Goal: Task Accomplishment & Management: Use online tool/utility

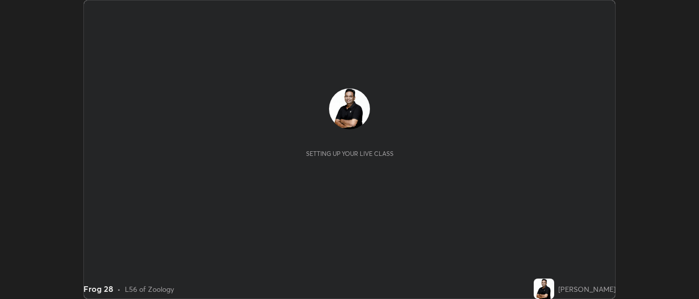
scroll to position [299, 698]
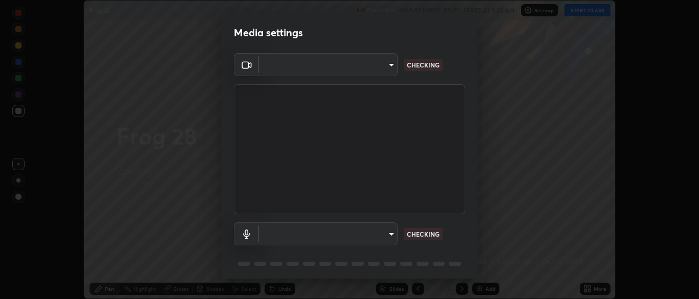
click at [391, 234] on body "Erase all Frog 28 Recording WAS SCHEDULED TO START AT 9:25 AM Settings START CL…" at bounding box center [349, 149] width 699 height 299
type input "34e31713075c762eaf549acf7f79ea8c82e7b285c8b1d47eb74ddb9ef0427e79"
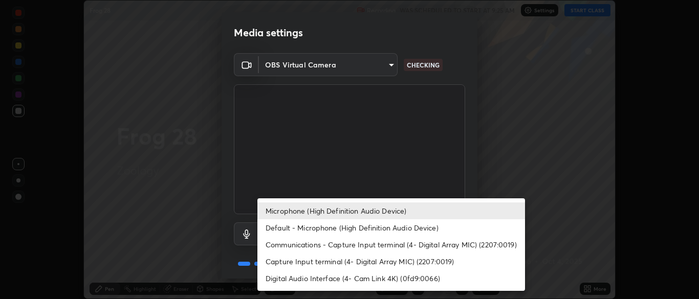
click at [378, 243] on li "Communications - Capture Input terminal (4- Digital Array MIC) (2207:0019)" at bounding box center [391, 244] width 268 height 17
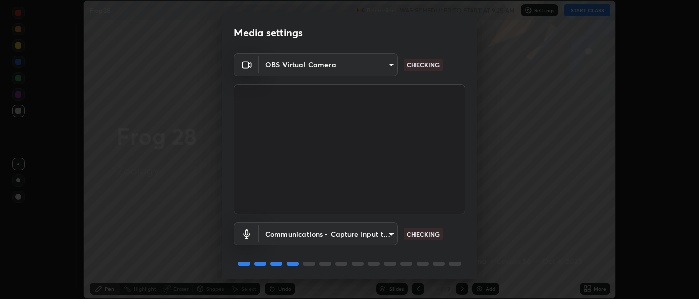
click at [383, 231] on body "Erase all Frog 28 Recording WAS SCHEDULED TO START AT 9:25 AM Settings START CL…" at bounding box center [349, 149] width 699 height 299
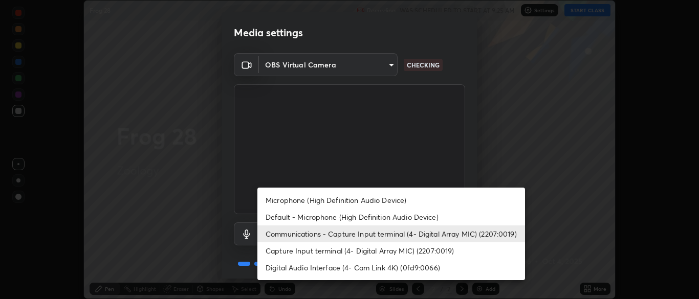
click at [366, 200] on li "Microphone (High Definition Audio Device)" at bounding box center [391, 200] width 268 height 17
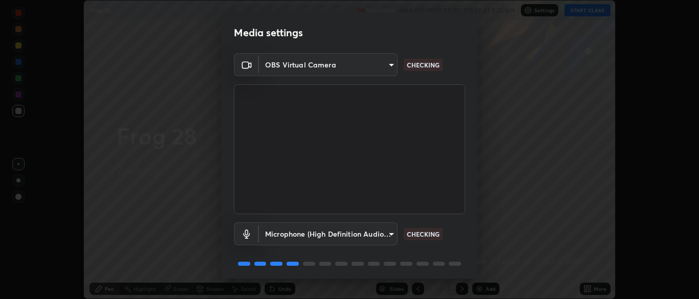
scroll to position [36, 0]
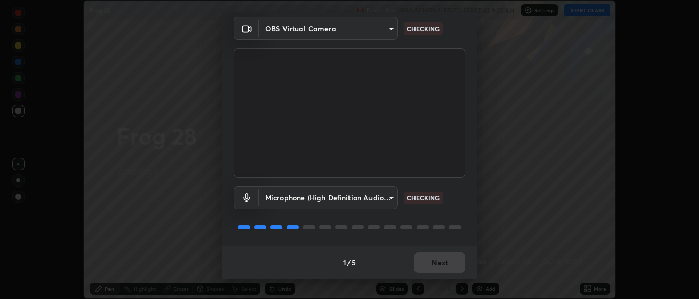
click at [387, 196] on body "Erase all Frog 28 Recording WAS SCHEDULED TO START AT 9:25 AM Settings START CL…" at bounding box center [349, 149] width 699 height 299
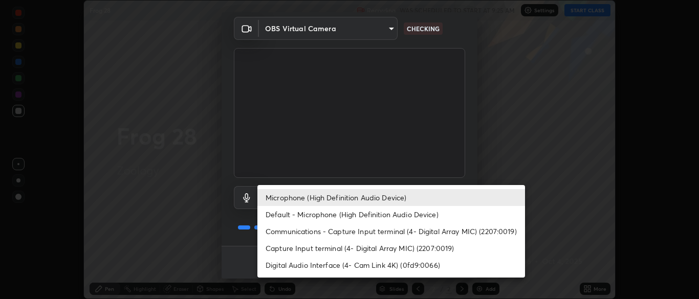
click at [359, 213] on li "Default - Microphone (High Definition Audio Device)" at bounding box center [391, 214] width 268 height 17
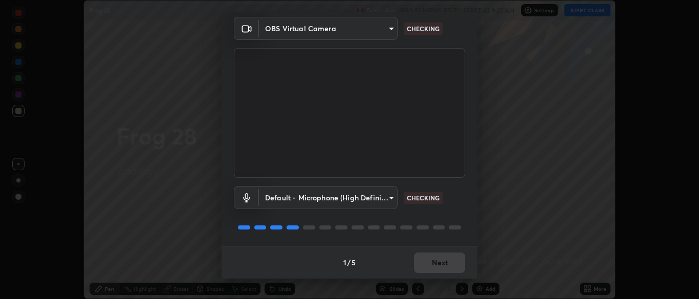
type input "default"
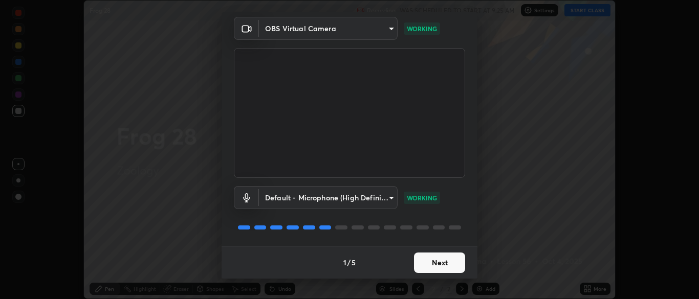
click at [444, 261] on button "Next" at bounding box center [439, 263] width 51 height 20
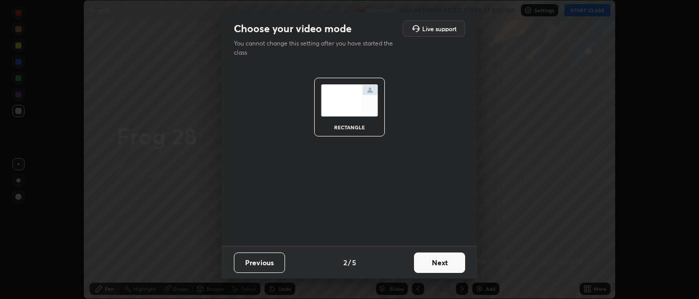
click at [446, 265] on button "Next" at bounding box center [439, 263] width 51 height 20
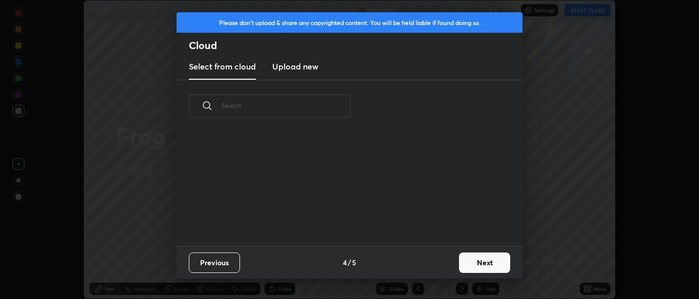
click at [481, 265] on button "Next" at bounding box center [484, 263] width 51 height 20
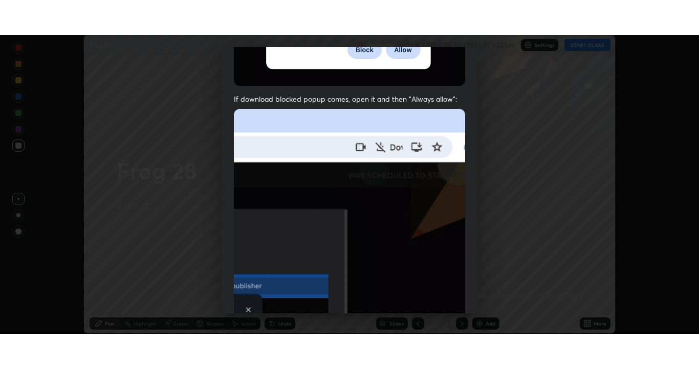
scroll to position [245, 0]
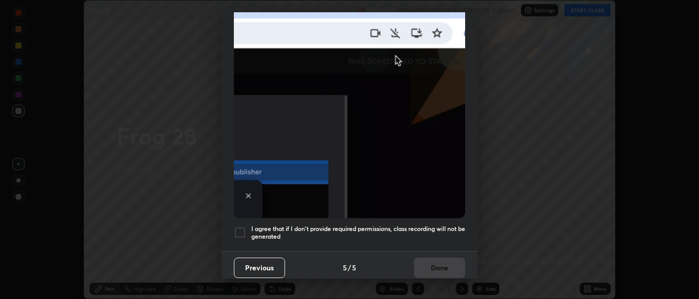
click at [237, 228] on div at bounding box center [240, 233] width 12 height 12
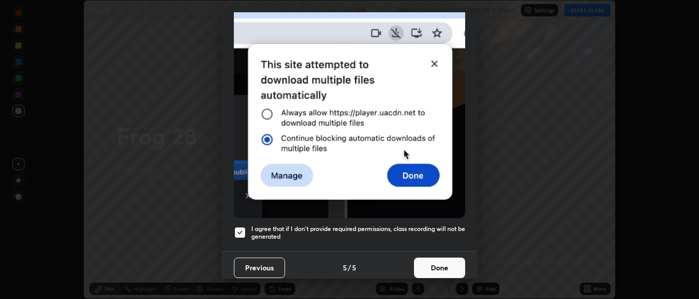
click at [447, 265] on button "Done" at bounding box center [439, 268] width 51 height 20
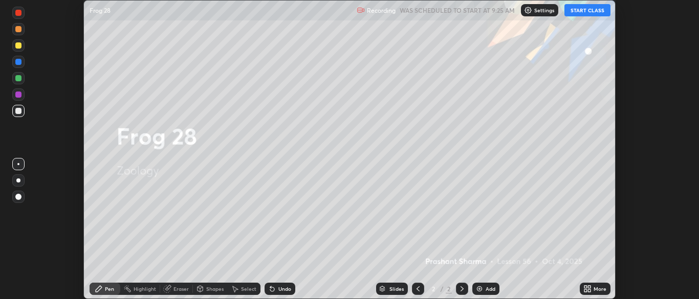
click at [589, 288] on icon at bounding box center [589, 287] width 3 height 3
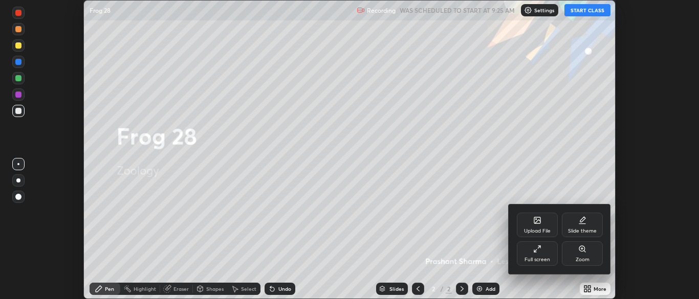
click at [579, 229] on div "Slide theme" at bounding box center [582, 231] width 29 height 5
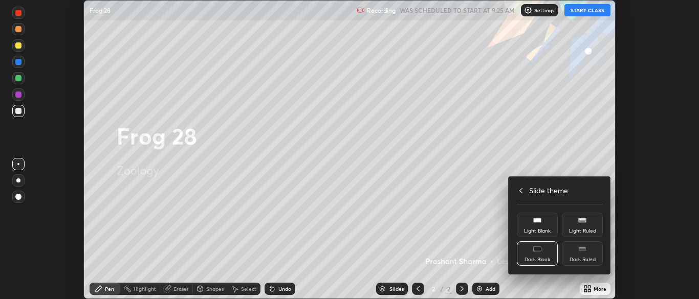
click at [541, 253] on div "Dark Blank" at bounding box center [537, 253] width 41 height 25
click at [538, 193] on h4 "Slide theme" at bounding box center [548, 190] width 39 height 11
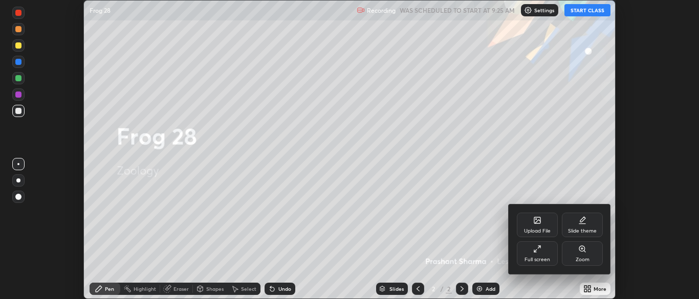
click at [539, 249] on icon at bounding box center [537, 249] width 8 height 8
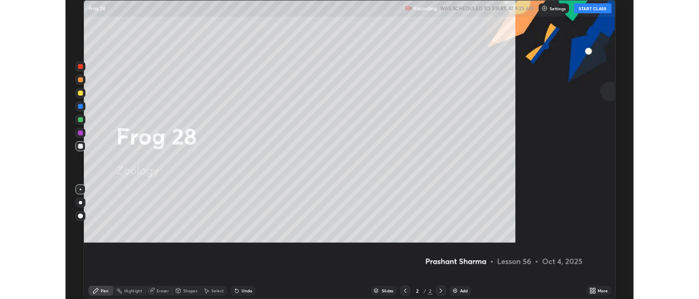
scroll to position [368, 699]
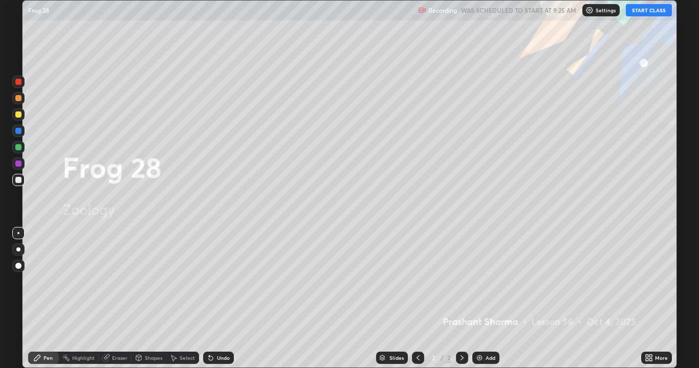
click at [489, 299] on div "Add" at bounding box center [491, 358] width 10 height 5
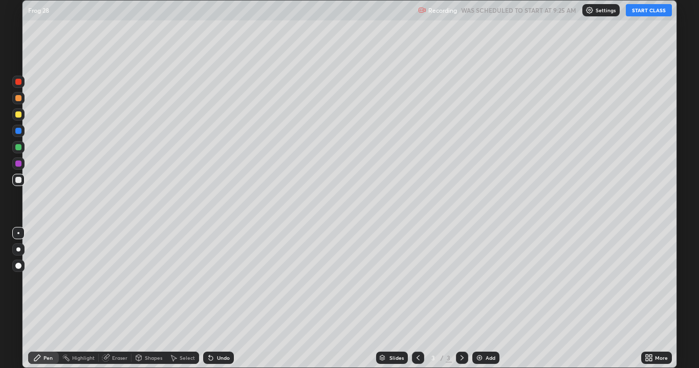
click at [650, 14] on button "START CLASS" at bounding box center [649, 10] width 46 height 12
click at [43, 299] on div "Pen" at bounding box center [43, 358] width 31 height 12
click at [18, 181] on div at bounding box center [18, 180] width 6 height 6
click at [219, 299] on div "Undo" at bounding box center [218, 358] width 31 height 12
click at [486, 299] on div "Add" at bounding box center [491, 358] width 10 height 5
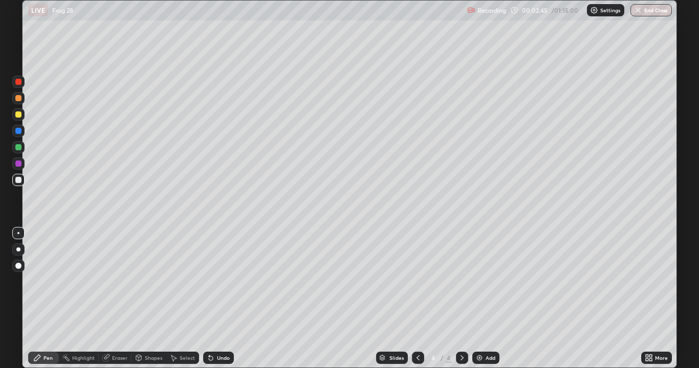
click at [214, 299] on div "Undo" at bounding box center [218, 358] width 31 height 12
click at [217, 299] on div "Undo" at bounding box center [223, 358] width 13 height 5
click at [187, 299] on div "Select" at bounding box center [187, 358] width 15 height 5
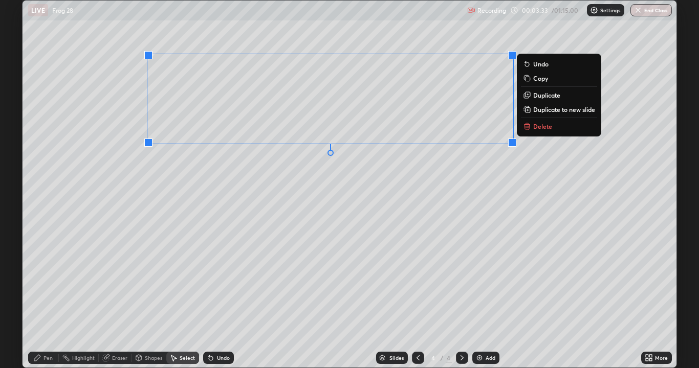
click at [430, 200] on div "0 ° Undo Copy Duplicate Duplicate to new slide Delete" at bounding box center [350, 184] width 654 height 367
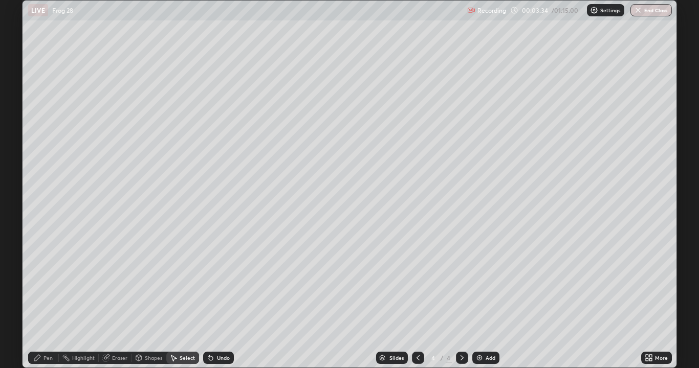
click at [42, 299] on div "Pen" at bounding box center [43, 358] width 31 height 12
click at [118, 299] on div "Eraser" at bounding box center [119, 358] width 15 height 5
click at [54, 299] on div "Pen" at bounding box center [43, 358] width 31 height 12
click at [23, 148] on div at bounding box center [18, 147] width 12 height 12
click at [188, 299] on div "Select" at bounding box center [187, 358] width 15 height 5
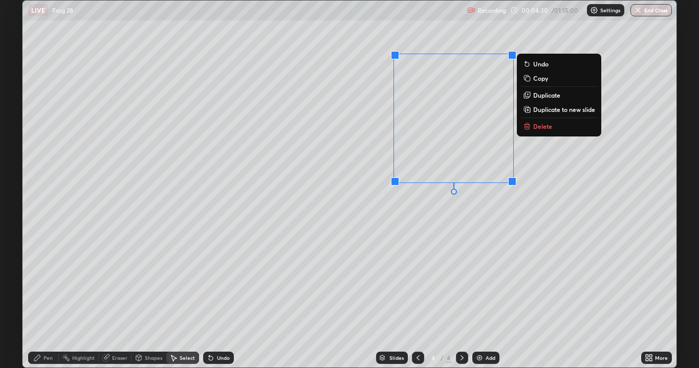
click at [542, 126] on p "Delete" at bounding box center [542, 126] width 19 height 8
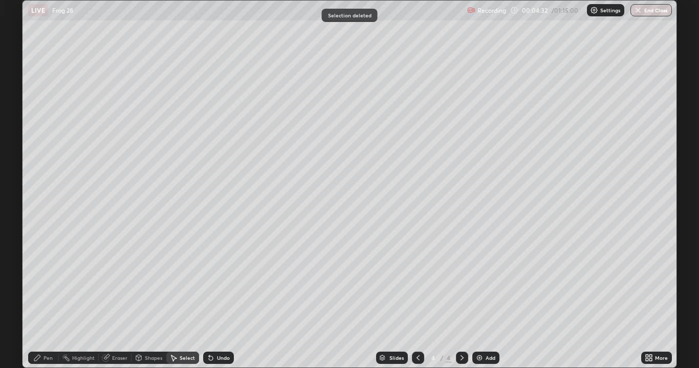
click at [50, 299] on div "Pen" at bounding box center [43, 358] width 31 height 12
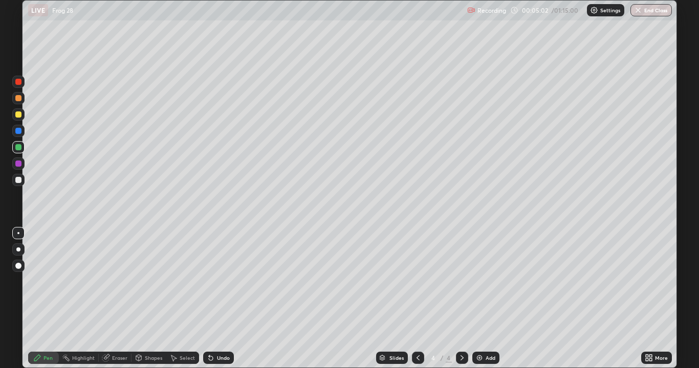
click at [18, 115] on div at bounding box center [18, 115] width 6 height 6
click at [16, 164] on div at bounding box center [18, 164] width 6 height 6
click at [417, 299] on icon at bounding box center [418, 358] width 8 height 8
click at [461, 299] on icon at bounding box center [462, 358] width 8 height 8
click at [478, 299] on img at bounding box center [479, 358] width 8 height 8
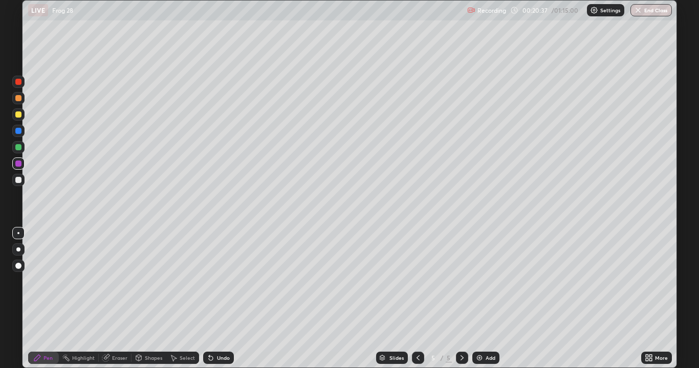
click at [18, 233] on div at bounding box center [18, 233] width 2 height 2
click at [17, 179] on div at bounding box center [18, 180] width 6 height 6
click at [19, 82] on div at bounding box center [18, 82] width 6 height 6
click at [18, 175] on div at bounding box center [18, 180] width 12 height 12
click at [18, 181] on div at bounding box center [18, 180] width 6 height 6
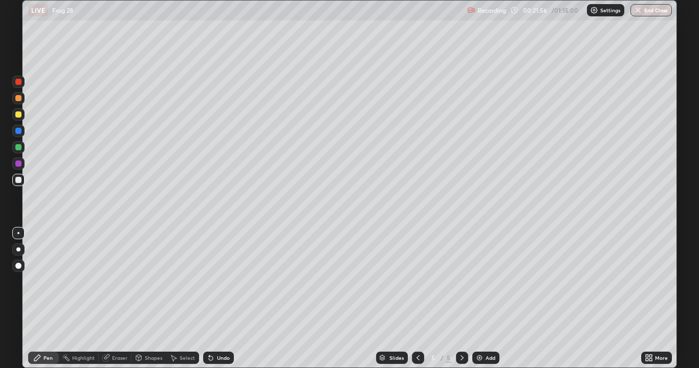
click at [221, 299] on div "Undo" at bounding box center [223, 358] width 13 height 5
click at [222, 299] on div "Undo" at bounding box center [223, 358] width 13 height 5
click at [181, 299] on div "Select" at bounding box center [182, 358] width 33 height 12
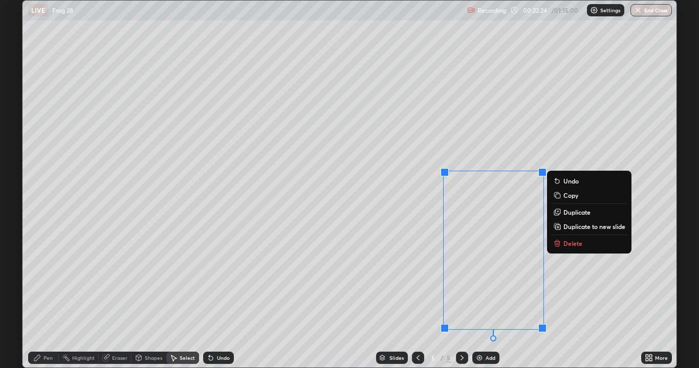
click at [313, 281] on div "0 ° Undo Copy Duplicate Duplicate to new slide Delete" at bounding box center [350, 184] width 654 height 367
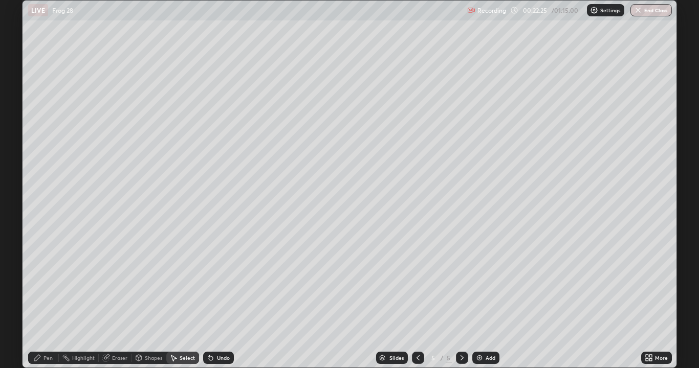
click at [44, 299] on div "Pen" at bounding box center [43, 358] width 31 height 12
click at [121, 299] on div "Eraser" at bounding box center [119, 358] width 15 height 5
click at [46, 299] on div "Pen" at bounding box center [47, 358] width 9 height 5
click at [182, 299] on div "Select" at bounding box center [182, 358] width 33 height 12
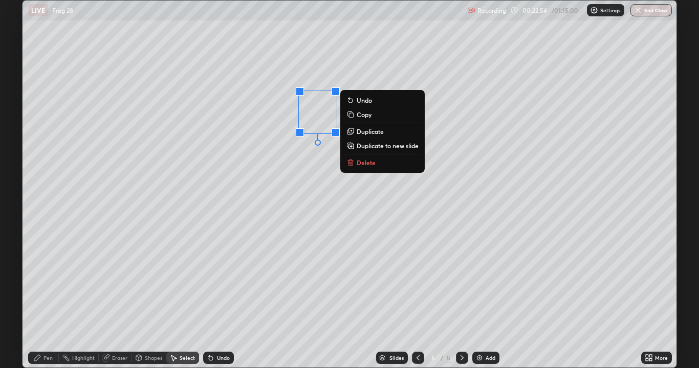
click at [314, 168] on div "0 ° Undo Copy Duplicate Duplicate to new slide Delete" at bounding box center [350, 184] width 654 height 367
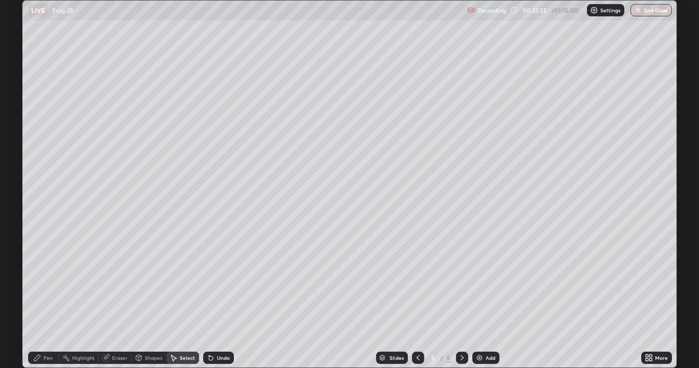
click at [50, 299] on div "Pen" at bounding box center [47, 358] width 9 height 5
click at [222, 299] on div "Undo" at bounding box center [223, 358] width 13 height 5
click at [221, 299] on div "Undo" at bounding box center [223, 358] width 13 height 5
click at [222, 299] on div "Undo" at bounding box center [218, 358] width 31 height 12
click at [219, 299] on div "Undo" at bounding box center [223, 358] width 13 height 5
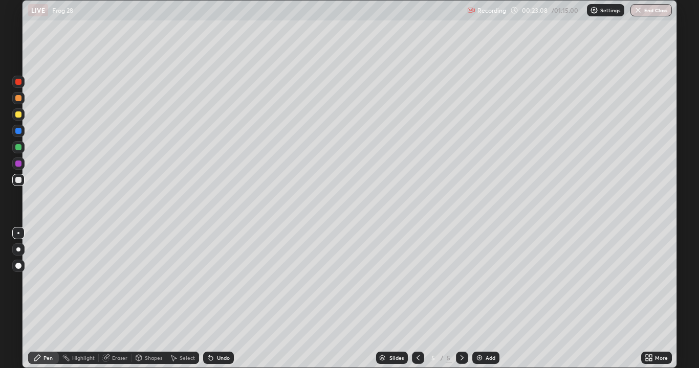
click at [219, 299] on div "Undo" at bounding box center [218, 358] width 31 height 12
click at [219, 299] on div "Undo" at bounding box center [223, 358] width 13 height 5
click at [217, 299] on div "Undo" at bounding box center [223, 358] width 13 height 5
click at [219, 299] on div "Undo" at bounding box center [223, 358] width 13 height 5
click at [18, 117] on div at bounding box center [18, 115] width 6 height 6
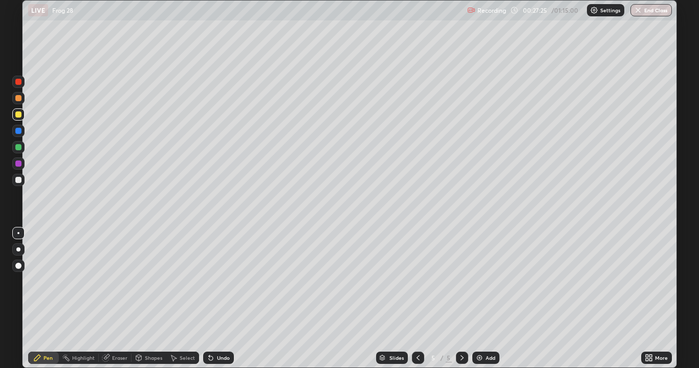
click at [486, 299] on div "Add" at bounding box center [491, 358] width 10 height 5
click at [20, 117] on div at bounding box center [18, 115] width 6 height 6
click at [189, 299] on div "Select" at bounding box center [187, 358] width 15 height 5
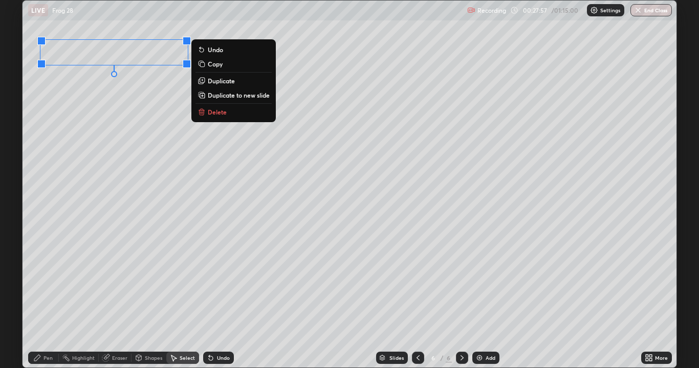
click at [228, 112] on button "Delete" at bounding box center [233, 112] width 76 height 12
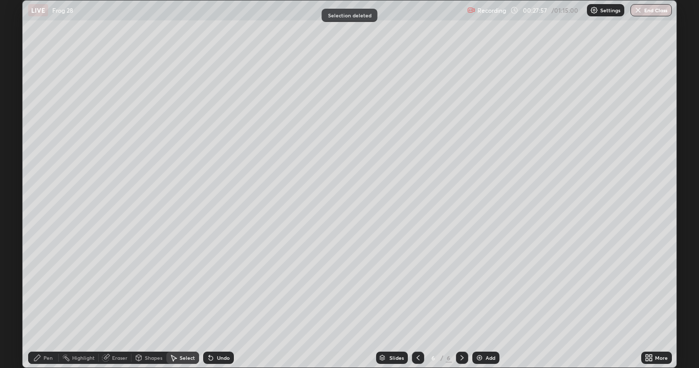
click at [33, 299] on div "Pen" at bounding box center [43, 358] width 31 height 12
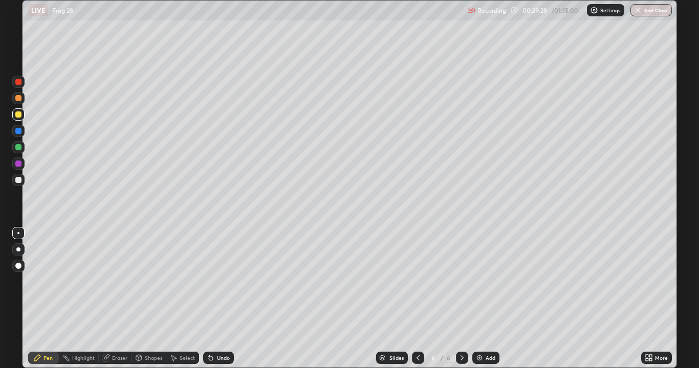
click at [18, 179] on div at bounding box center [18, 180] width 6 height 6
click at [218, 299] on div "Undo" at bounding box center [223, 358] width 13 height 5
click at [220, 299] on div "Undo" at bounding box center [223, 358] width 13 height 5
click at [121, 299] on div "Eraser" at bounding box center [119, 358] width 15 height 5
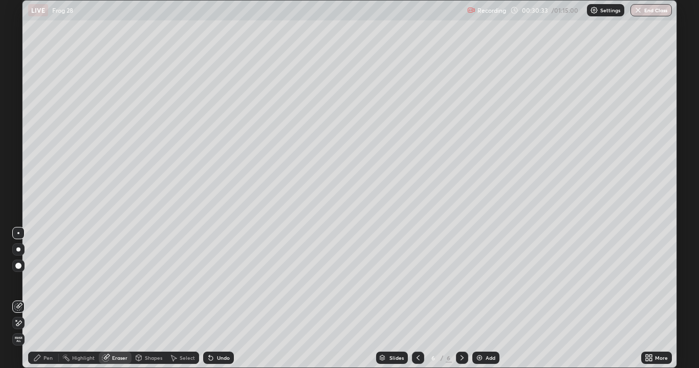
click at [42, 299] on div "Pen" at bounding box center [43, 358] width 31 height 12
click at [117, 299] on div "Eraser" at bounding box center [119, 358] width 15 height 5
click at [43, 299] on div "Pen" at bounding box center [43, 358] width 31 height 12
click at [221, 299] on div "Undo" at bounding box center [223, 358] width 13 height 5
click at [221, 299] on div "Undo" at bounding box center [218, 358] width 31 height 12
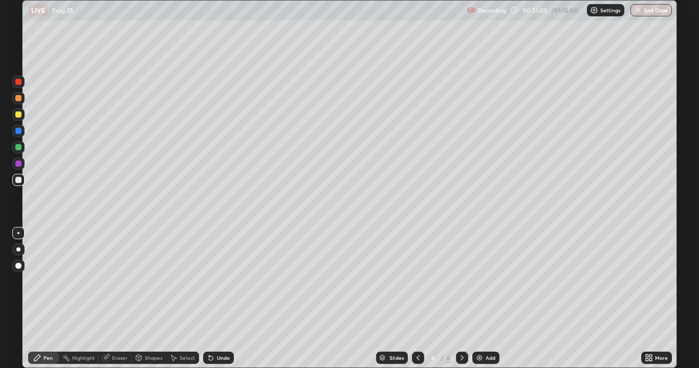
click at [221, 299] on div "Undo" at bounding box center [223, 358] width 13 height 5
click at [21, 118] on div at bounding box center [18, 114] width 12 height 12
click at [485, 299] on div "Add" at bounding box center [485, 358] width 27 height 12
click at [20, 147] on div at bounding box center [18, 147] width 6 height 6
click at [17, 115] on div at bounding box center [18, 115] width 6 height 6
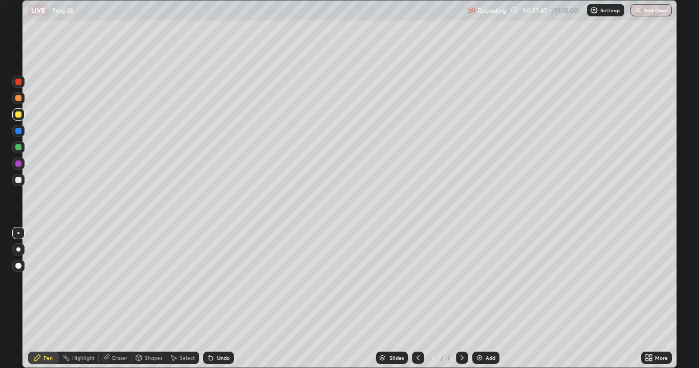
click at [18, 180] on div at bounding box center [18, 180] width 6 height 6
click at [217, 299] on div "Undo" at bounding box center [223, 358] width 13 height 5
click at [219, 299] on div "Undo" at bounding box center [218, 358] width 31 height 12
click at [18, 115] on div at bounding box center [18, 115] width 6 height 6
click at [18, 146] on div at bounding box center [18, 147] width 6 height 6
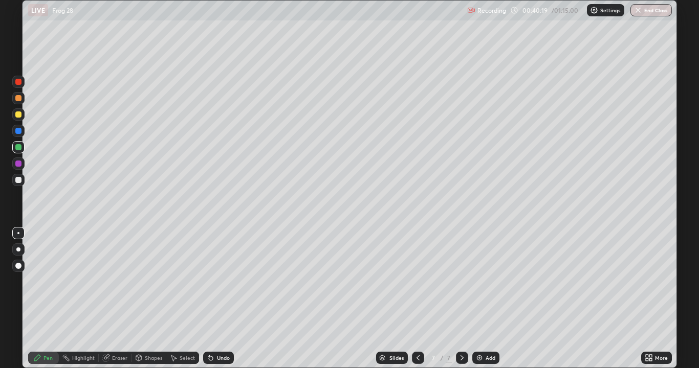
click at [18, 265] on div at bounding box center [18, 266] width 6 height 6
click at [18, 233] on div at bounding box center [18, 233] width 2 height 2
click at [16, 180] on div at bounding box center [18, 180] width 6 height 6
click at [654, 299] on div "More" at bounding box center [656, 358] width 31 height 12
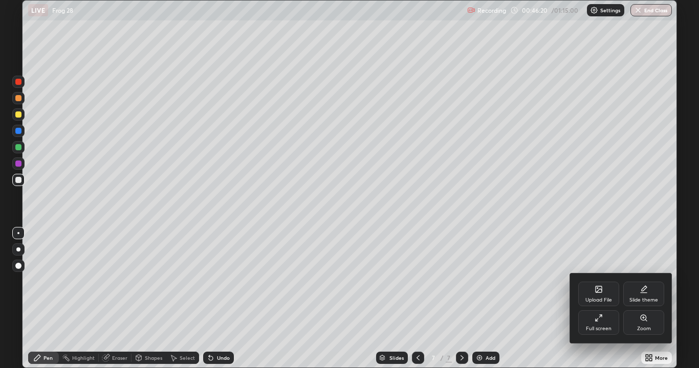
click at [601, 299] on div "Full screen" at bounding box center [598, 323] width 41 height 25
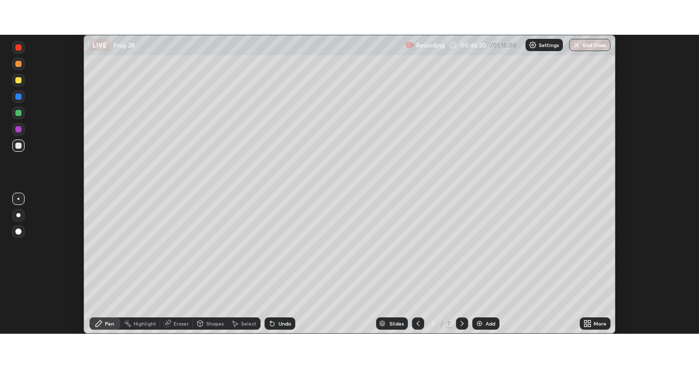
scroll to position [50866, 50466]
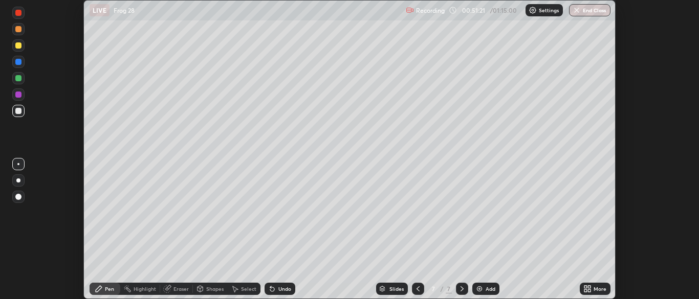
click at [480, 288] on img at bounding box center [479, 289] width 8 height 8
click at [585, 287] on icon at bounding box center [585, 287] width 3 height 3
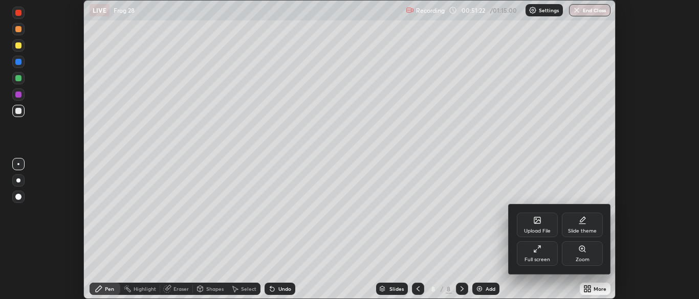
click at [535, 251] on icon at bounding box center [537, 249] width 8 height 8
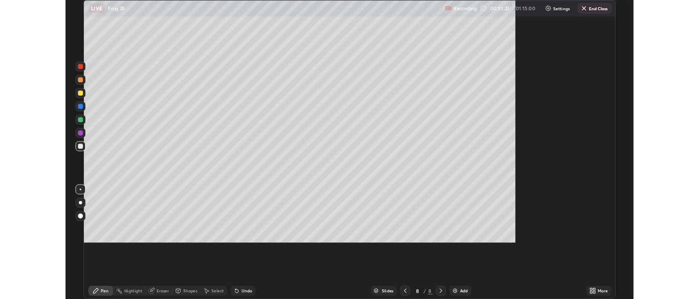
scroll to position [368, 699]
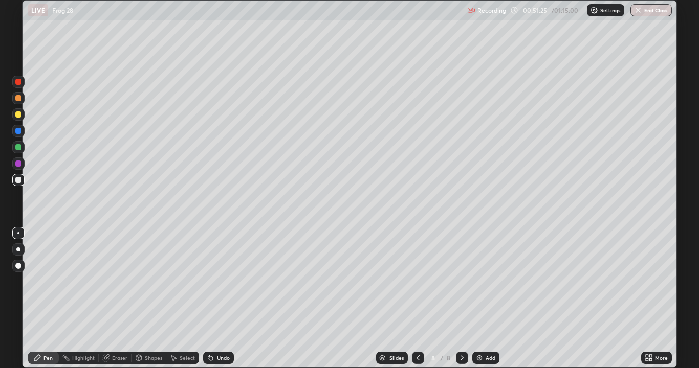
click at [19, 179] on div at bounding box center [18, 180] width 6 height 6
click at [225, 299] on div "Undo" at bounding box center [223, 358] width 13 height 5
click at [23, 133] on div at bounding box center [18, 131] width 12 height 12
click at [21, 179] on div at bounding box center [18, 180] width 6 height 6
click at [18, 99] on div at bounding box center [18, 98] width 6 height 6
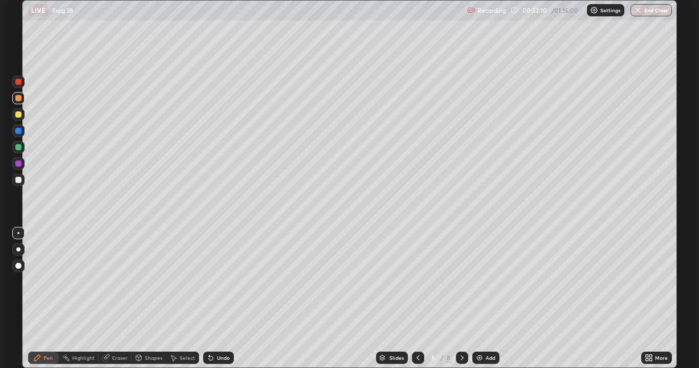
click at [16, 147] on div at bounding box center [18, 147] width 6 height 6
click at [219, 299] on div "Undo" at bounding box center [218, 358] width 31 height 12
click at [220, 299] on div "Undo" at bounding box center [218, 358] width 31 height 12
click at [18, 179] on div at bounding box center [18, 180] width 6 height 6
click at [18, 113] on div at bounding box center [18, 115] width 6 height 6
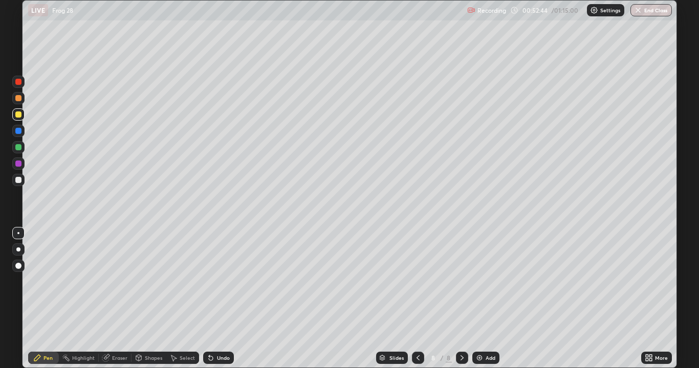
click at [17, 166] on div at bounding box center [18, 164] width 6 height 6
click at [18, 181] on div at bounding box center [18, 180] width 6 height 6
click at [17, 148] on div at bounding box center [18, 147] width 6 height 6
click at [21, 181] on div at bounding box center [18, 180] width 6 height 6
click at [18, 164] on div at bounding box center [18, 164] width 6 height 6
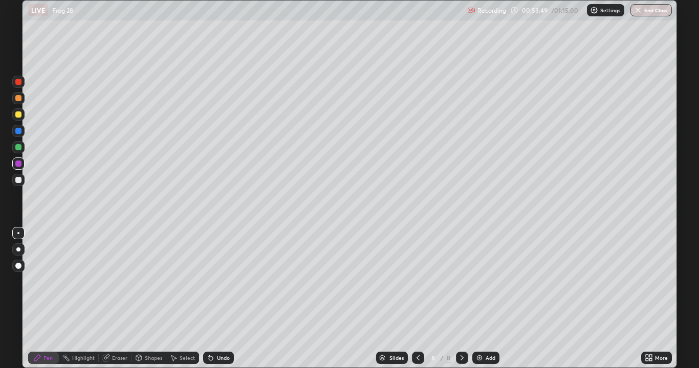
click at [20, 101] on div at bounding box center [18, 98] width 12 height 12
click at [14, 184] on div at bounding box center [18, 180] width 12 height 12
click at [183, 299] on div "Select" at bounding box center [187, 358] width 15 height 5
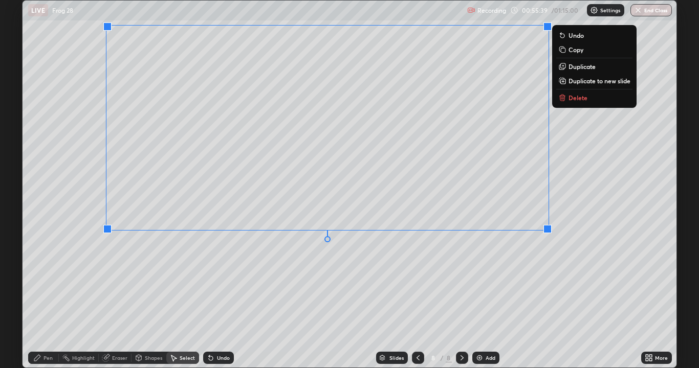
click at [129, 273] on div "0 ° Undo Copy Duplicate Duplicate to new slide Delete" at bounding box center [350, 184] width 654 height 367
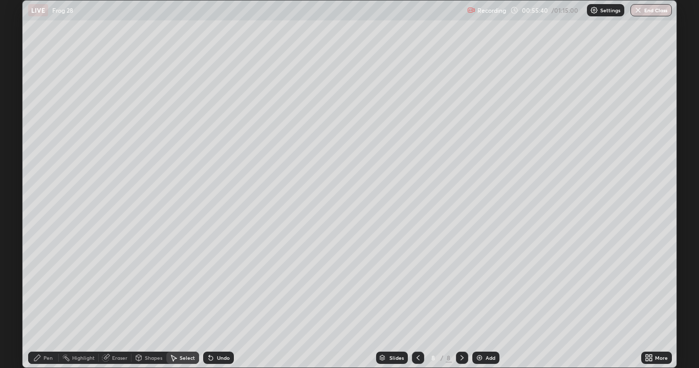
click at [47, 299] on div "Pen" at bounding box center [43, 358] width 31 height 12
click at [20, 178] on div at bounding box center [18, 180] width 6 height 6
click at [222, 299] on div "Undo" at bounding box center [223, 358] width 13 height 5
click at [217, 299] on div "Undo" at bounding box center [223, 358] width 13 height 5
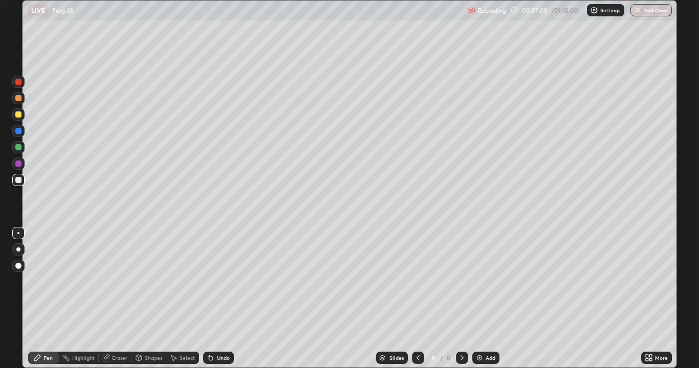
click at [16, 164] on div at bounding box center [18, 164] width 6 height 6
click at [15, 264] on div at bounding box center [18, 266] width 12 height 12
click at [643, 13] on button "End Class" at bounding box center [650, 10] width 41 height 12
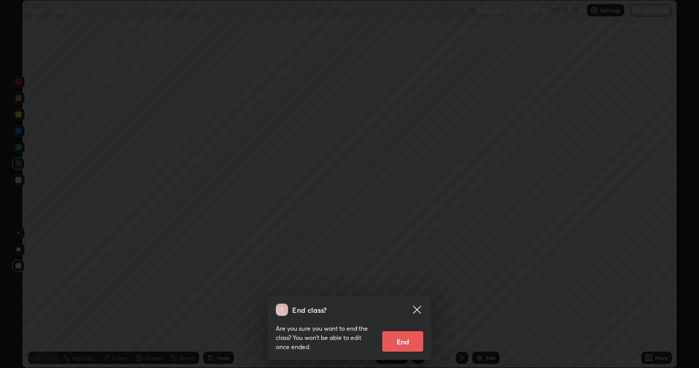
click at [407, 299] on button "End" at bounding box center [402, 342] width 41 height 20
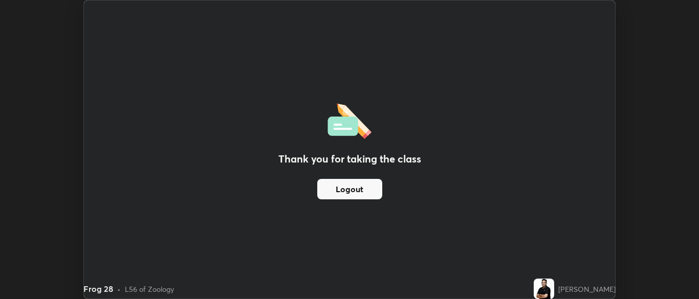
scroll to position [50866, 50466]
